Goal: Find specific page/section

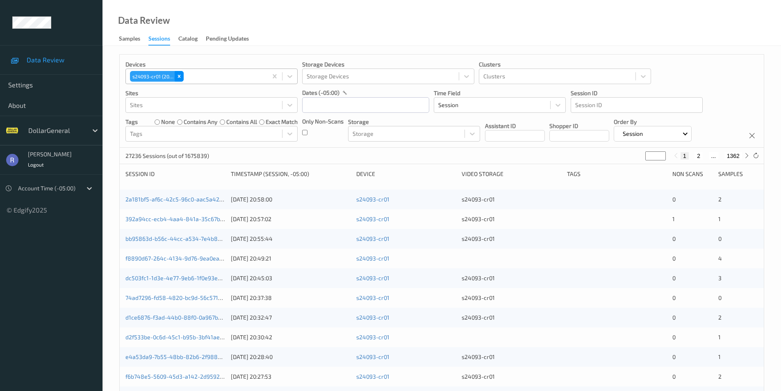
click at [180, 75] on icon "Remove s24093-cr01 (206)" at bounding box center [179, 76] width 3 height 3
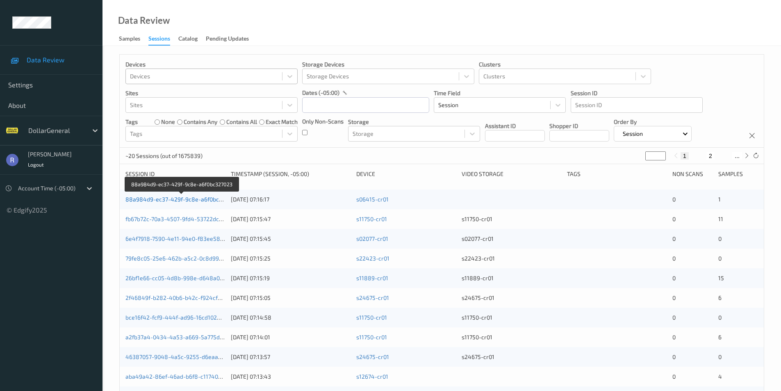
click at [198, 201] on link "88a984d9-ec37-429f-9c8e-a6f0bc327023" at bounding box center [181, 199] width 113 height 7
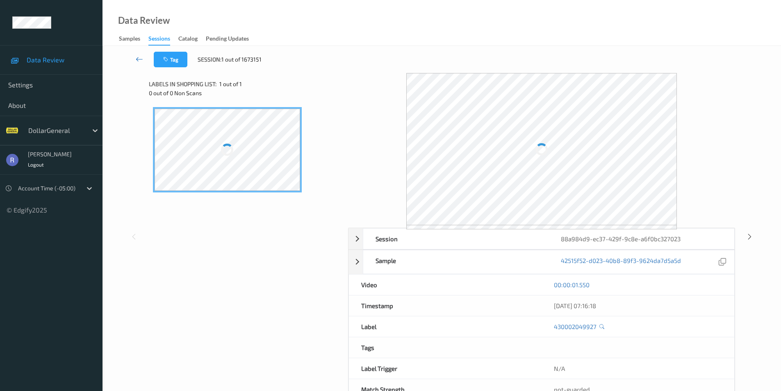
click at [140, 60] on icon at bounding box center [139, 59] width 7 height 8
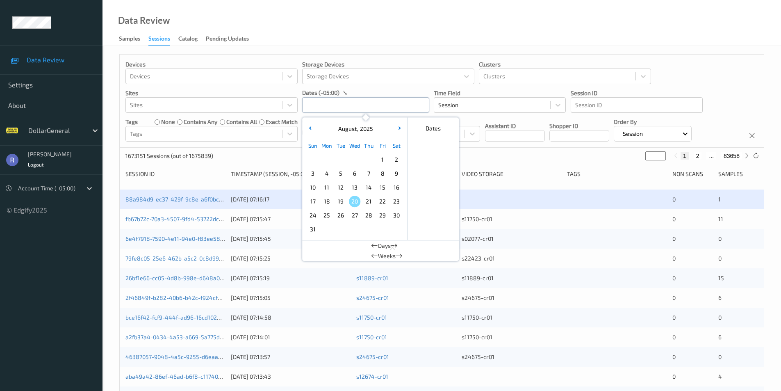
click at [333, 98] on input "text" at bounding box center [365, 105] width 127 height 16
click at [328, 174] on span "4" at bounding box center [326, 173] width 11 height 11
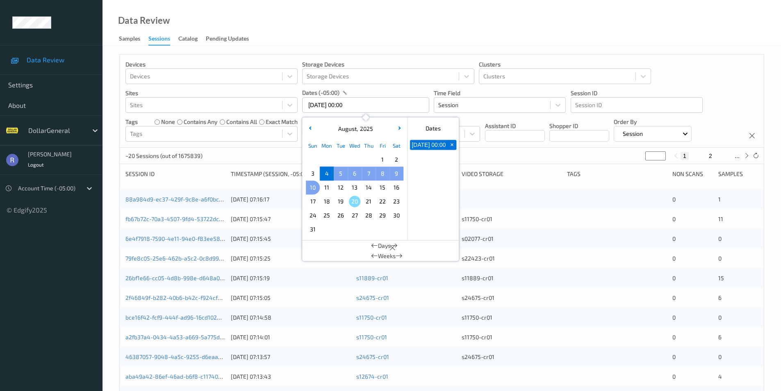
click at [312, 186] on span "10" at bounding box center [312, 187] width 11 height 11
type input "[DATE] 00:00 -> [DATE] 23:59"
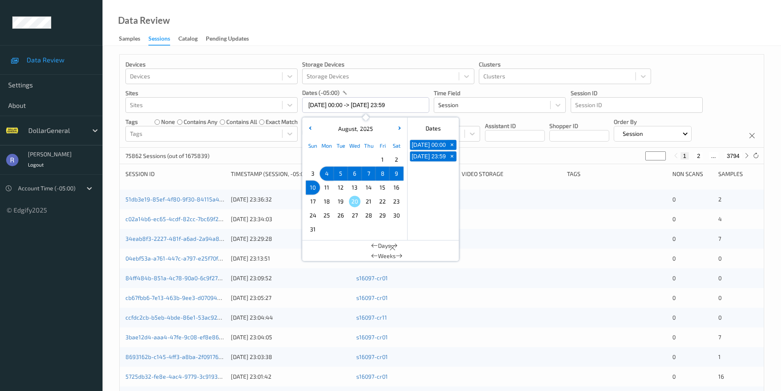
click at [255, 153] on div "75862 Sessions (out of 1675839) * 1 2 ... 3794" at bounding box center [442, 156] width 644 height 16
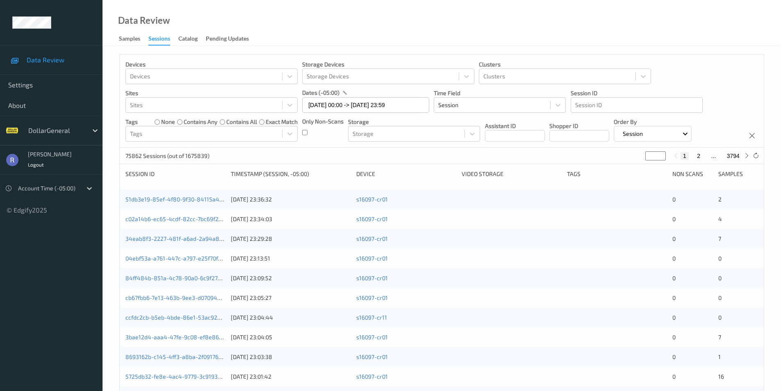
click at [308, 135] on div "Only Non-Scans" at bounding box center [322, 129] width 41 height 24
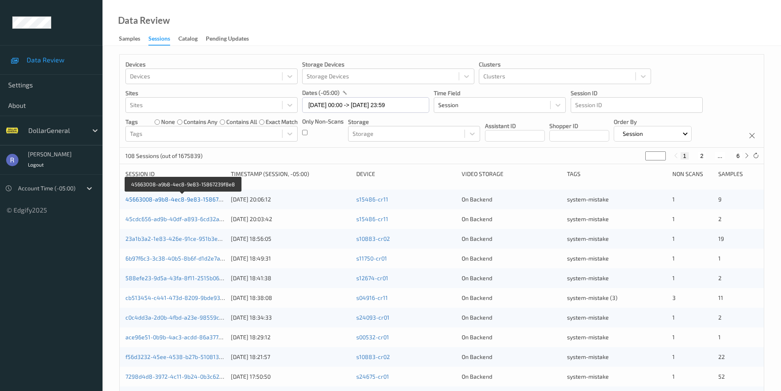
click at [150, 200] on link "45663008-a9b8-4ec8-9e83-15867239f8e8" at bounding box center [183, 199] width 116 height 7
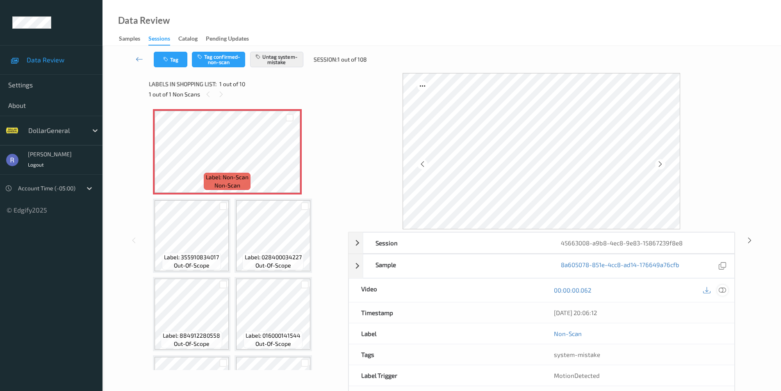
click at [723, 291] on icon at bounding box center [722, 289] width 7 height 7
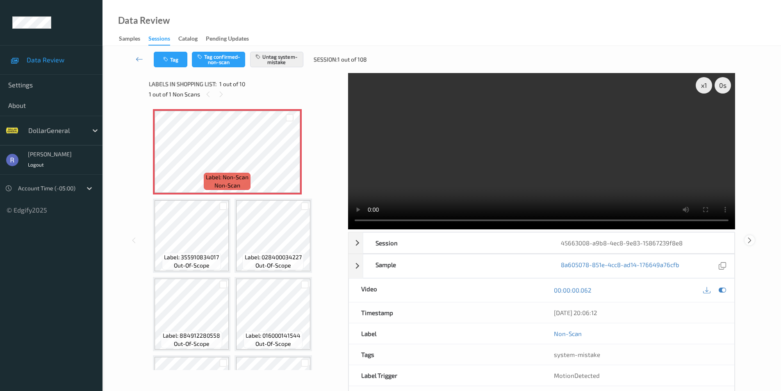
click at [749, 239] on icon at bounding box center [749, 239] width 7 height 7
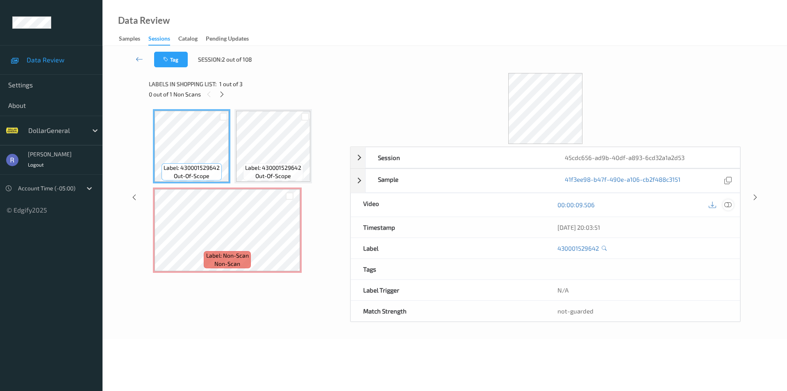
click at [728, 206] on icon at bounding box center [728, 204] width 7 height 7
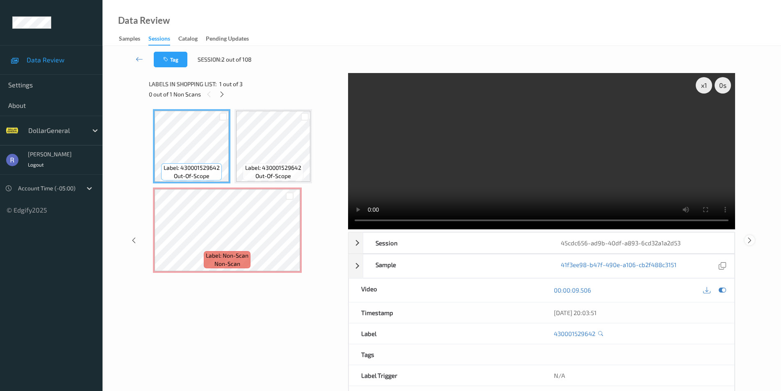
click at [752, 239] on icon at bounding box center [749, 239] width 7 height 7
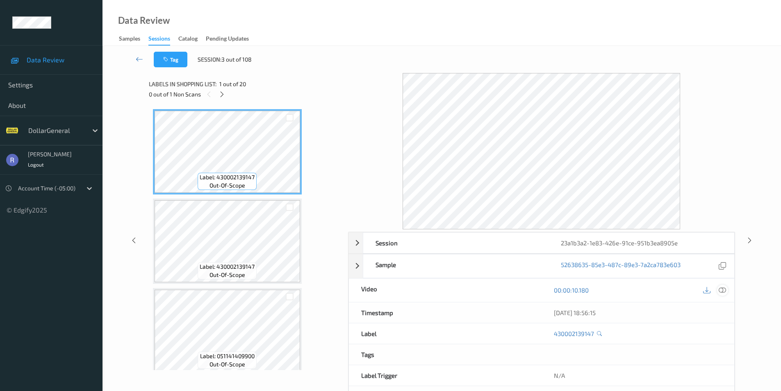
click at [725, 289] on icon at bounding box center [722, 289] width 7 height 7
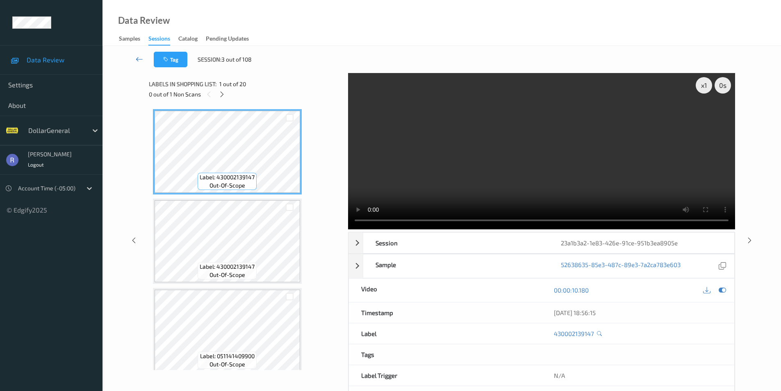
click at [136, 61] on icon at bounding box center [139, 59] width 7 height 8
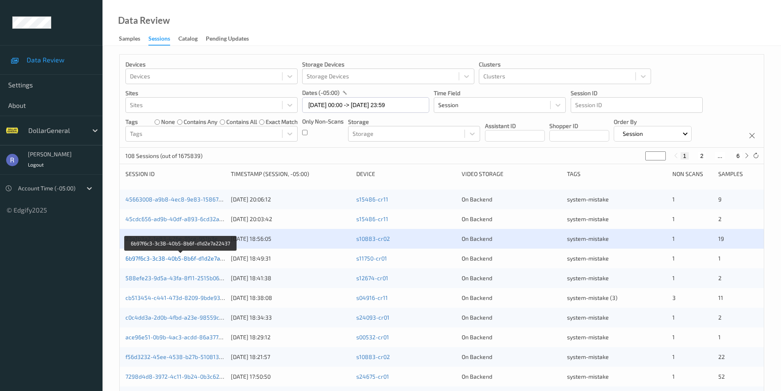
click at [196, 259] on link "6b97f6c3-3c38-40b5-8b6f-d1d2e7a22437" at bounding box center [180, 258] width 111 height 7
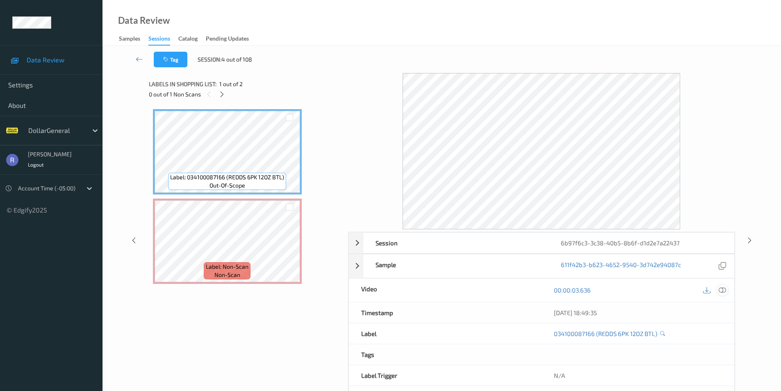
click at [723, 289] on icon at bounding box center [722, 289] width 7 height 7
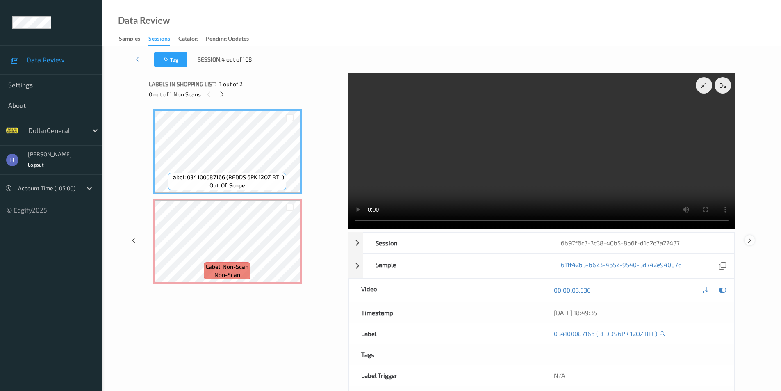
click at [751, 239] on icon at bounding box center [749, 239] width 7 height 7
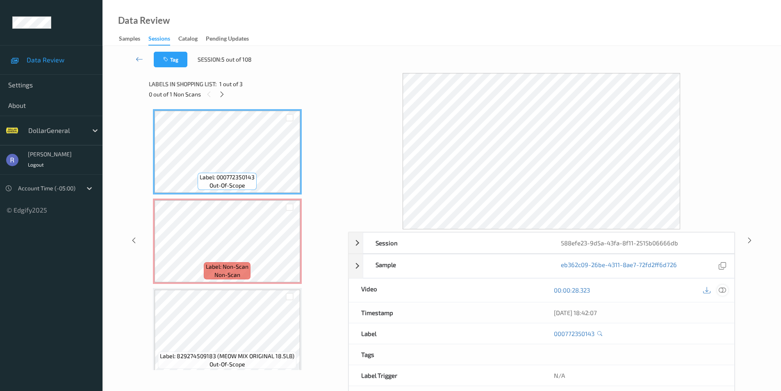
click at [720, 290] on icon at bounding box center [722, 289] width 7 height 7
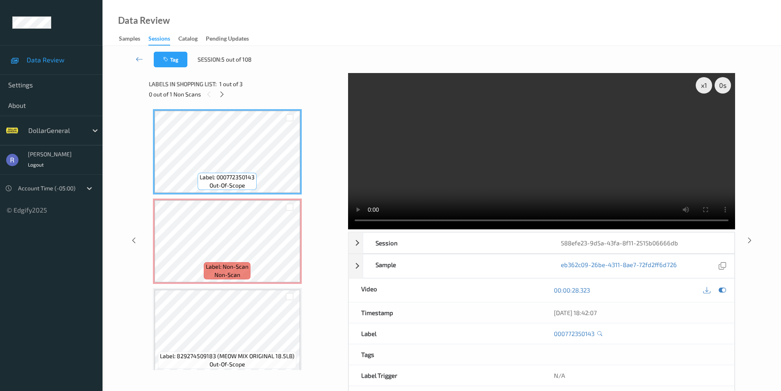
click at [567, 25] on div "Data Review Samples Sessions Catalog Pending Updates" at bounding box center [442, 23] width 679 height 46
click at [709, 290] on icon at bounding box center [706, 289] width 7 height 7
